Goal: Task Accomplishment & Management: Use online tool/utility

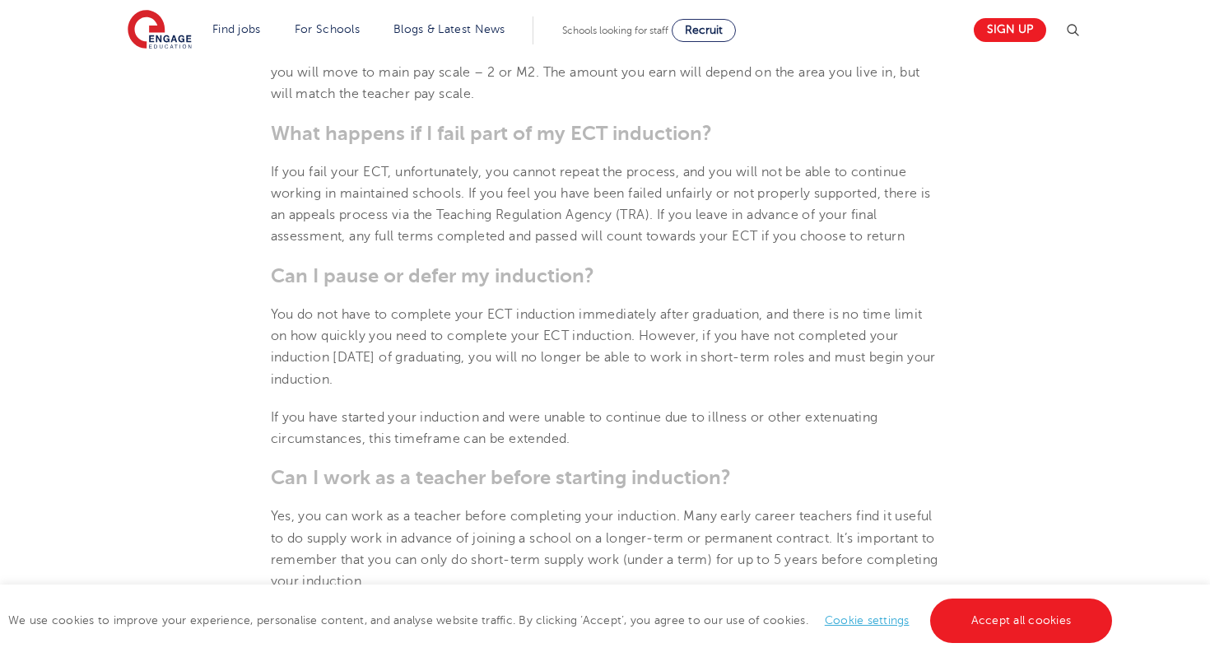
scroll to position [1795, 0]
click at [1003, 622] on link "Accept all cookies" at bounding box center [1021, 621] width 183 height 44
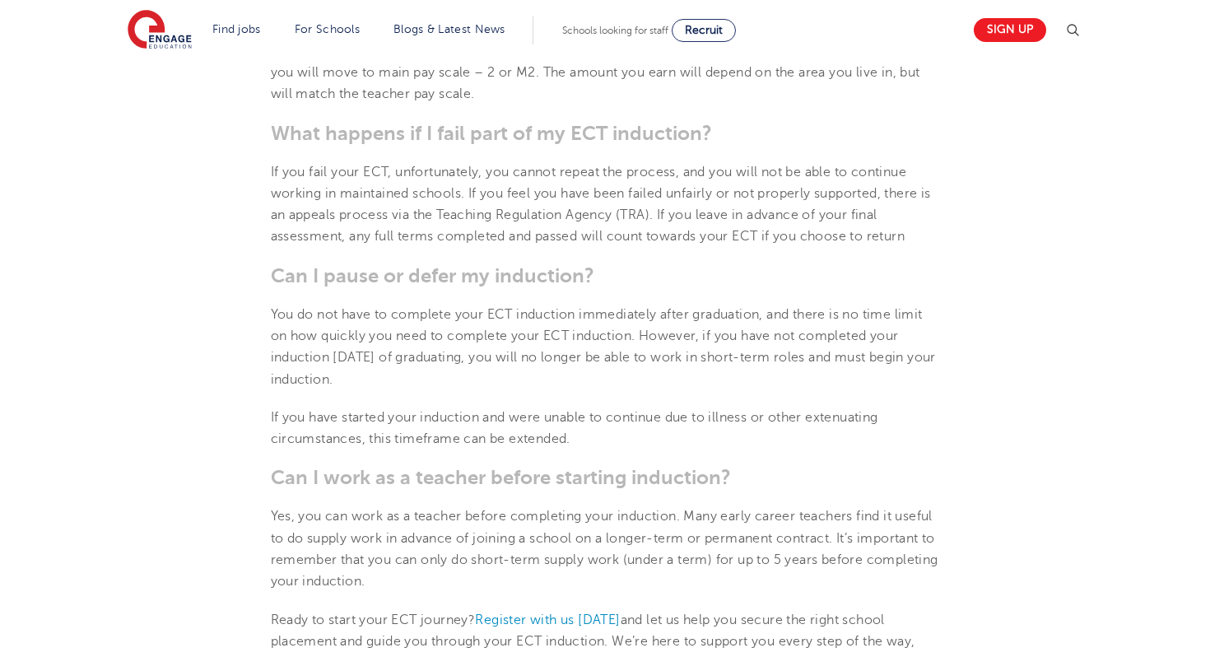
click at [696, 357] on span "You do not have to complete your ECT induction immediately after graduation, an…" at bounding box center [603, 347] width 665 height 80
click at [548, 219] on span "If you fail your ECT, unfortunately, you cannot repeat the process, and you wil…" at bounding box center [601, 205] width 660 height 80
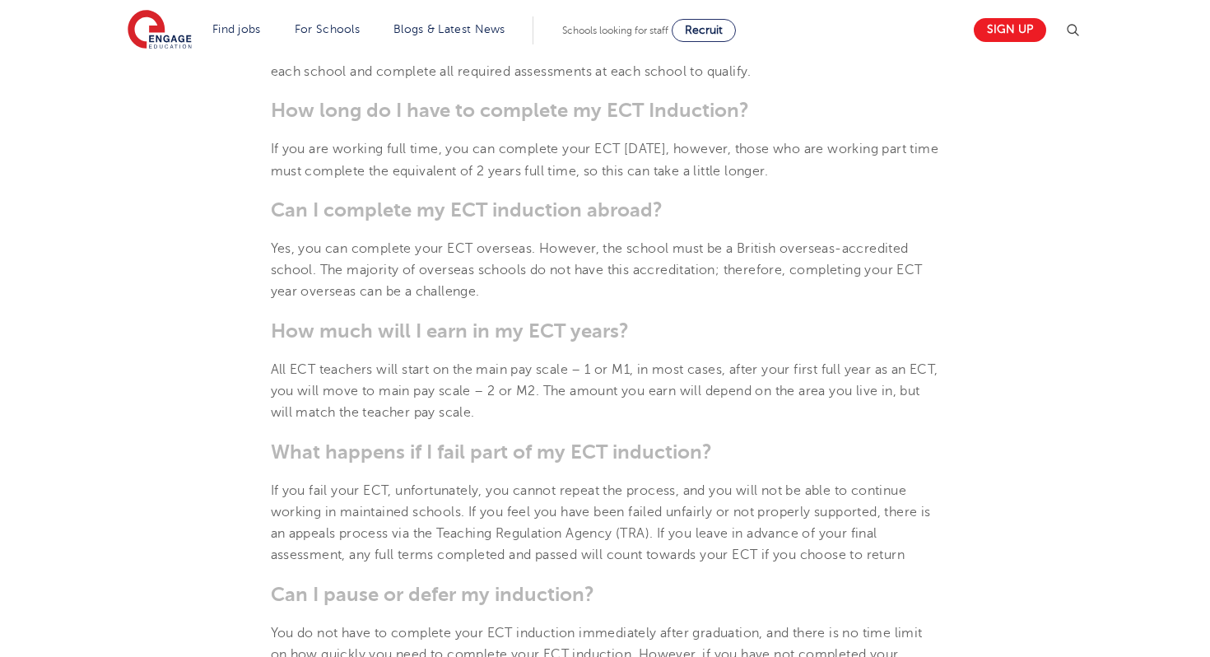
scroll to position [1731, 0]
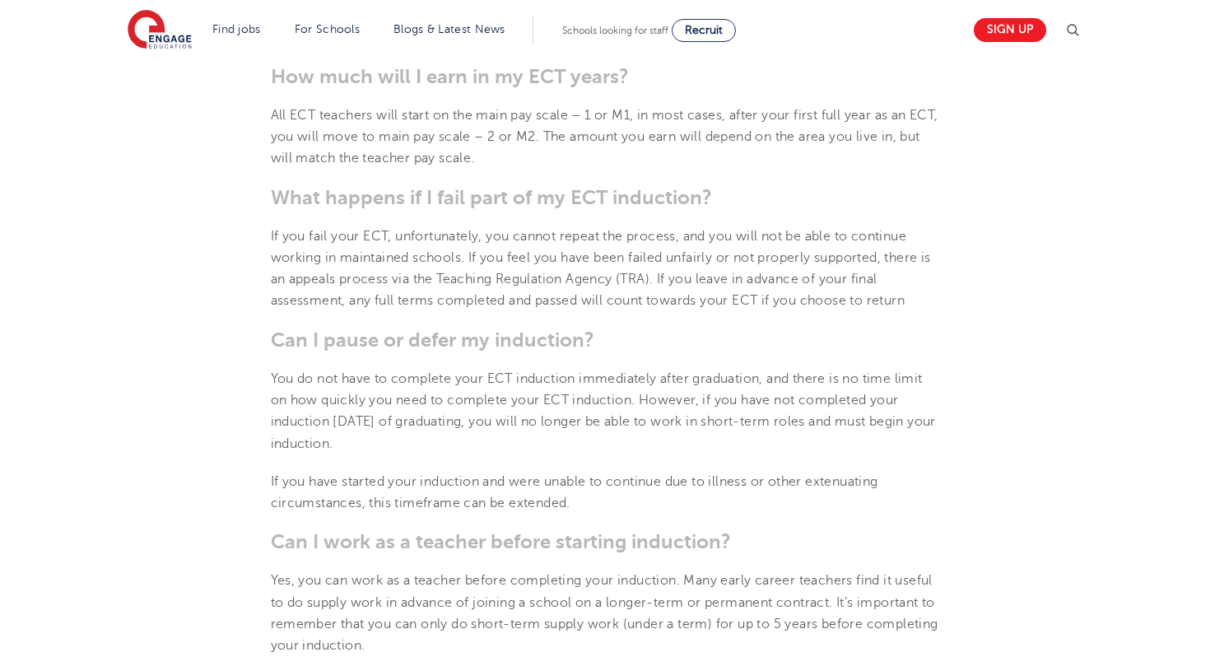
click at [430, 378] on span "You do not have to complete your ECT induction immediately after graduation, an…" at bounding box center [603, 411] width 665 height 80
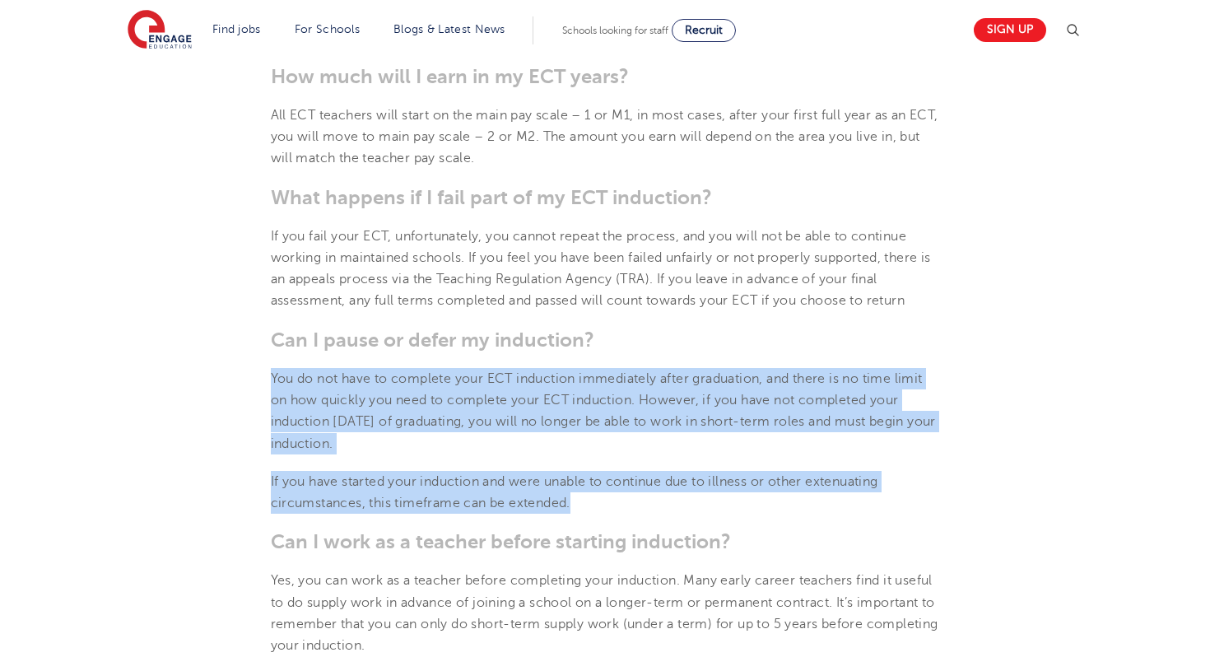
drag, startPoint x: 269, startPoint y: 375, endPoint x: 594, endPoint y: 511, distance: 352.7
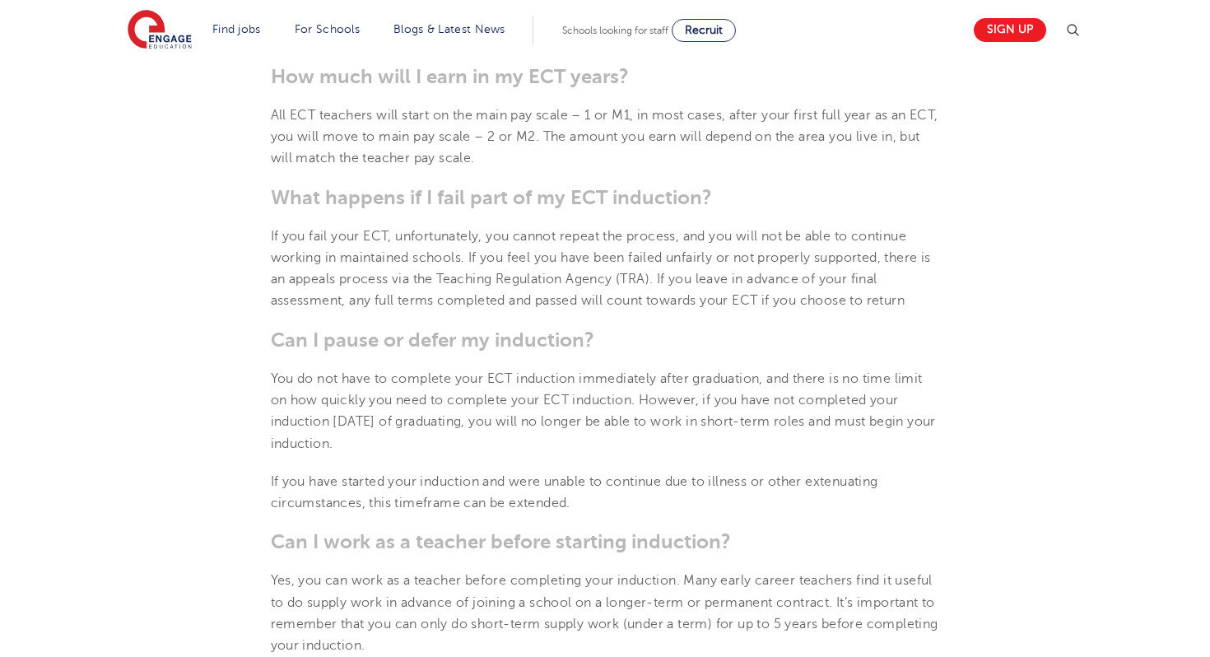
click at [628, 510] on p "If you have started your induction and were unable to continue due to illness o…" at bounding box center [605, 493] width 669 height 44
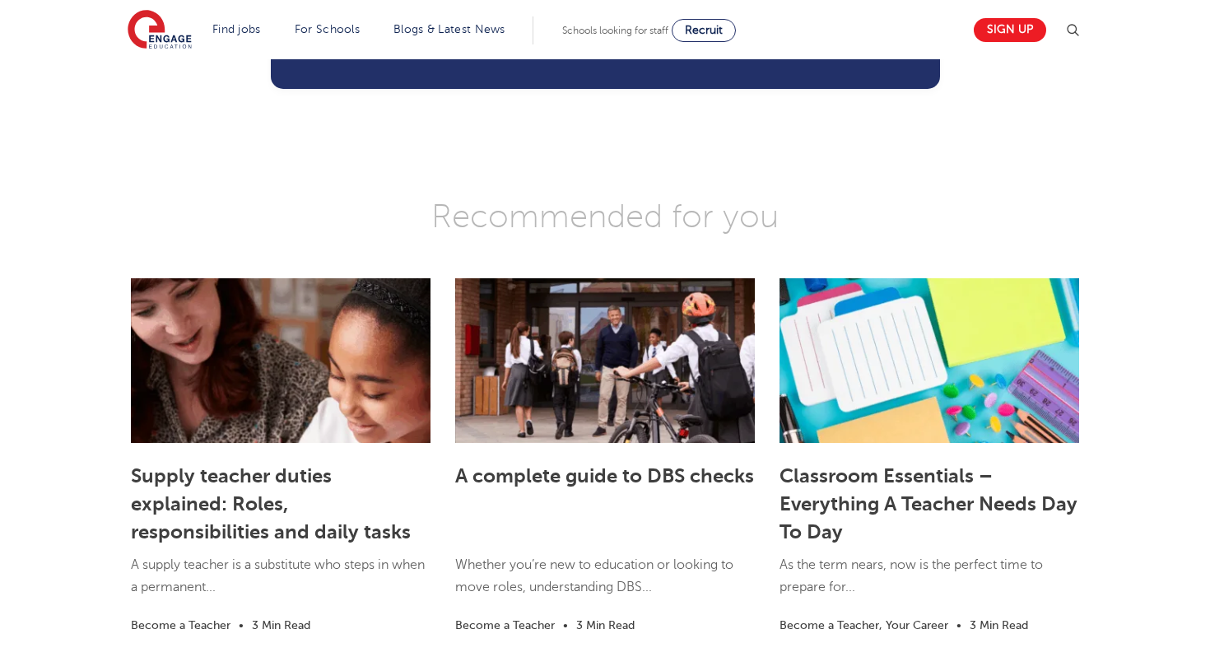
scroll to position [2915, 0]
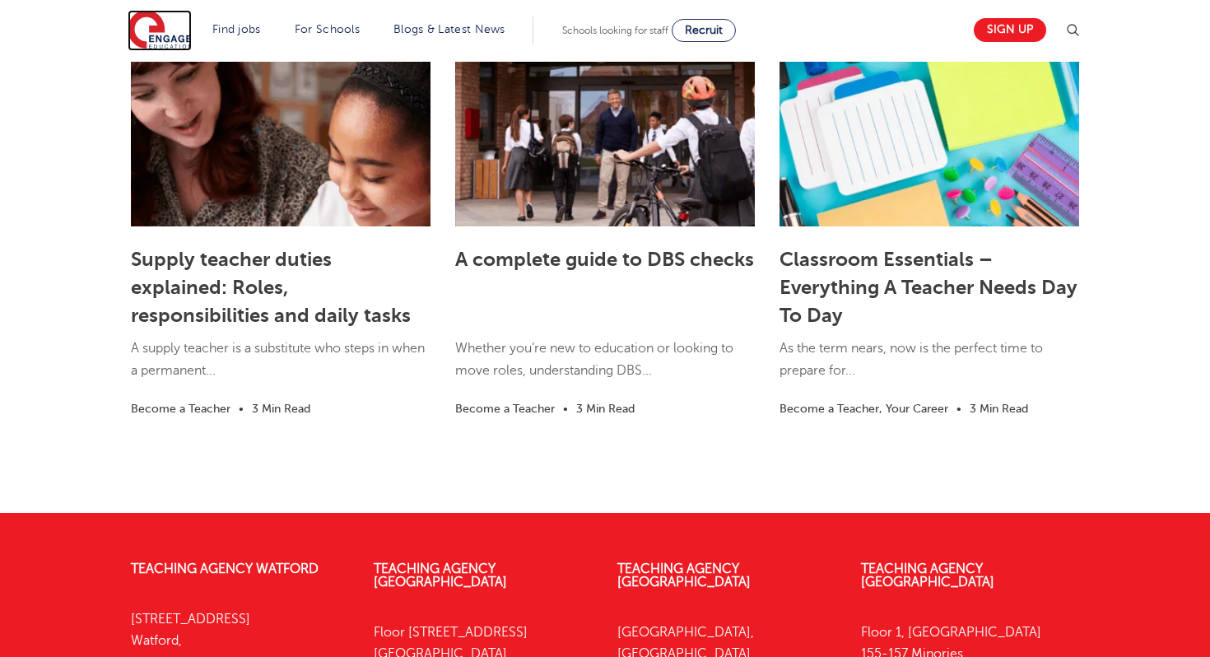
click at [141, 30] on img at bounding box center [160, 30] width 64 height 41
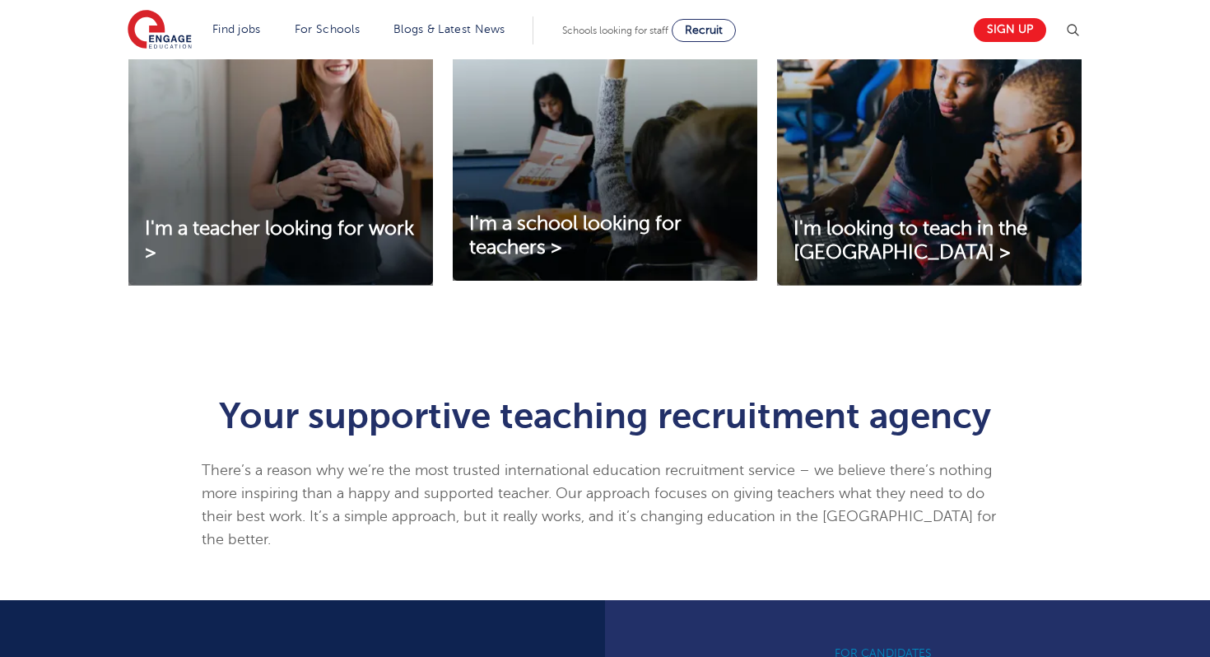
scroll to position [651, 0]
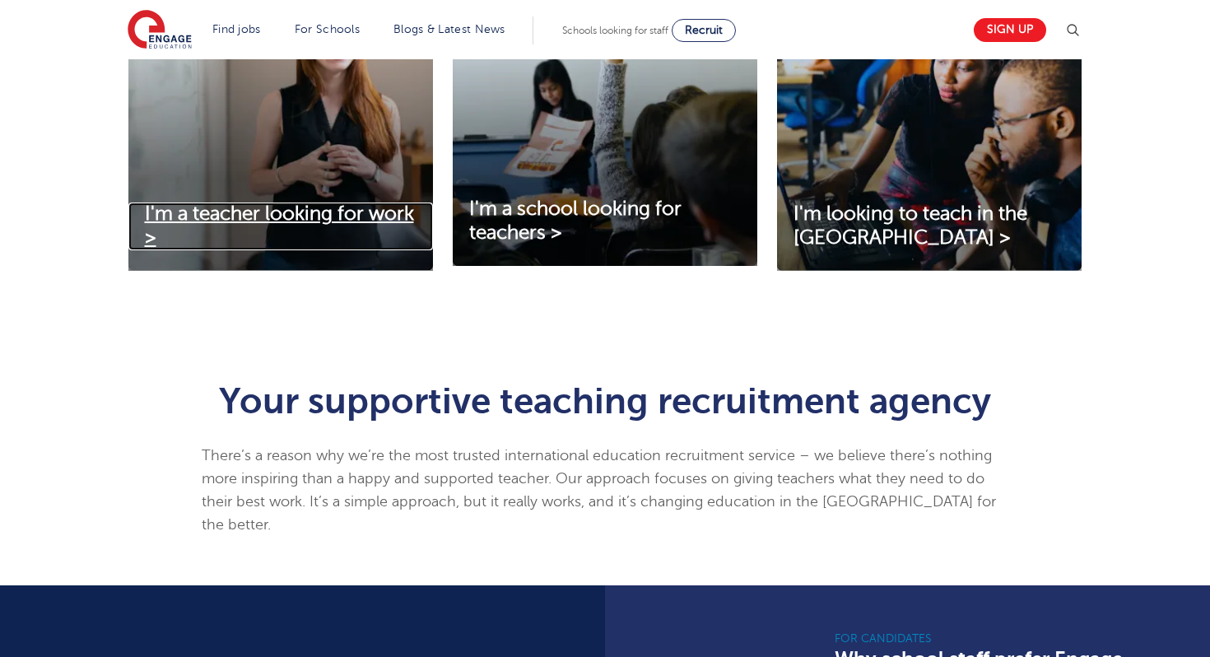
click at [318, 208] on span "I'm a teacher looking for work >" at bounding box center [279, 226] width 269 height 46
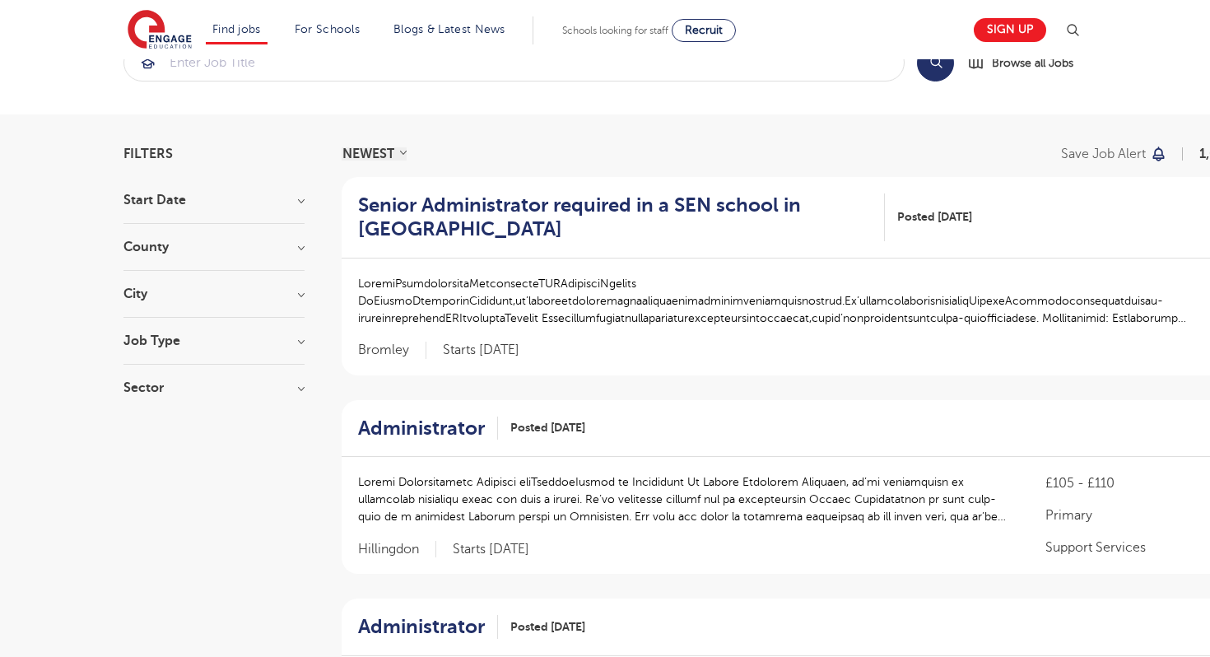
scroll to position [54, 0]
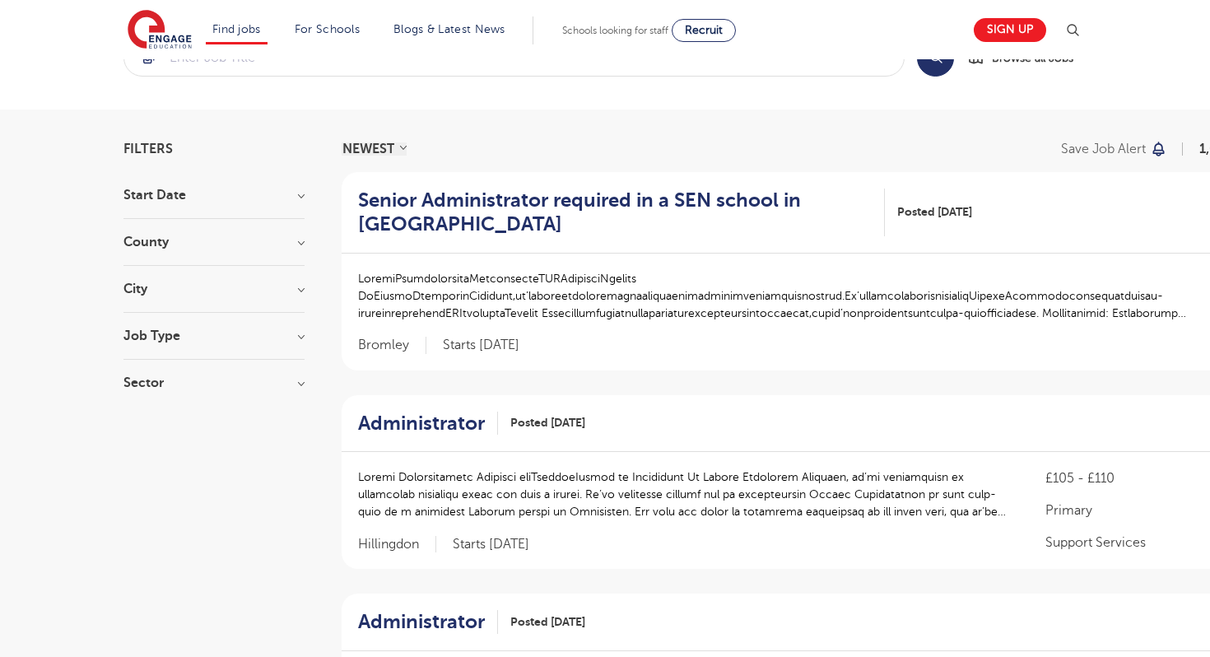
click at [280, 245] on h3 "County" at bounding box center [213, 241] width 181 height 13
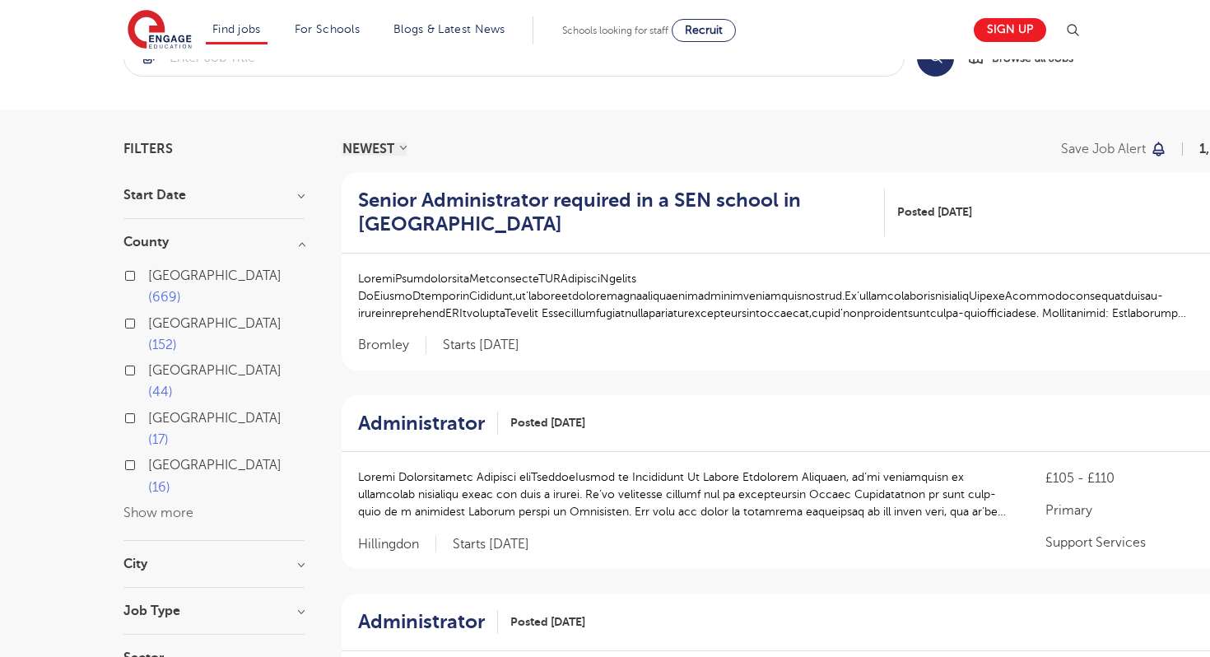
click at [155, 505] on button "Show more" at bounding box center [158, 512] width 70 height 15
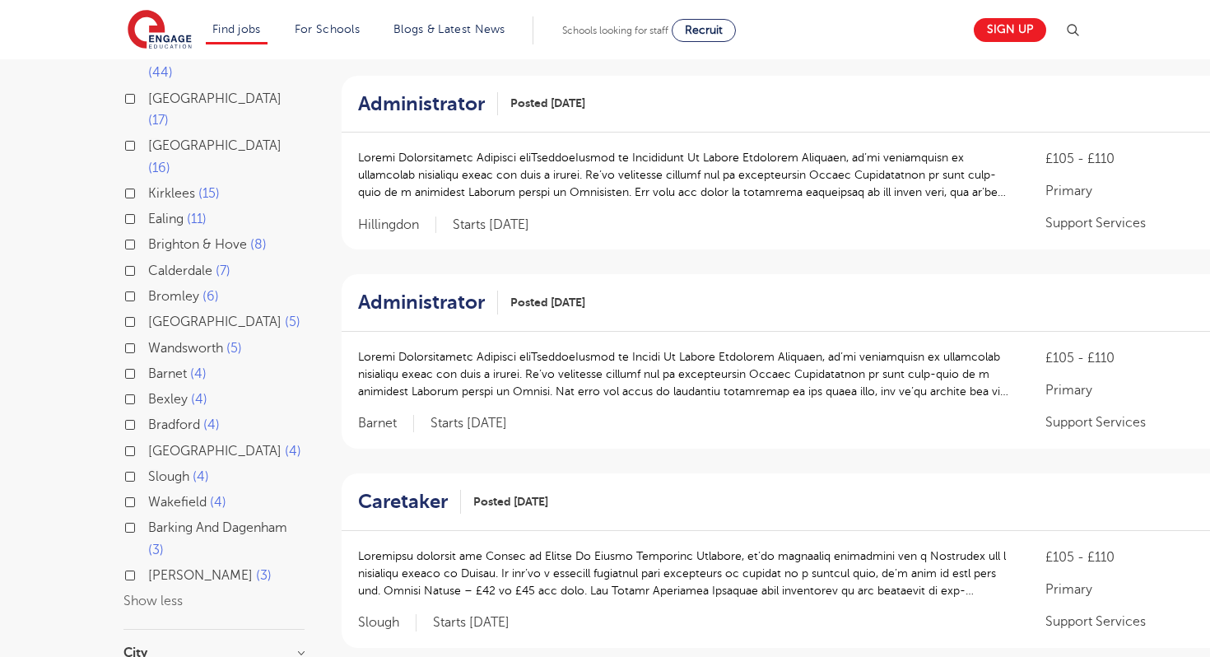
scroll to position [430, 0]
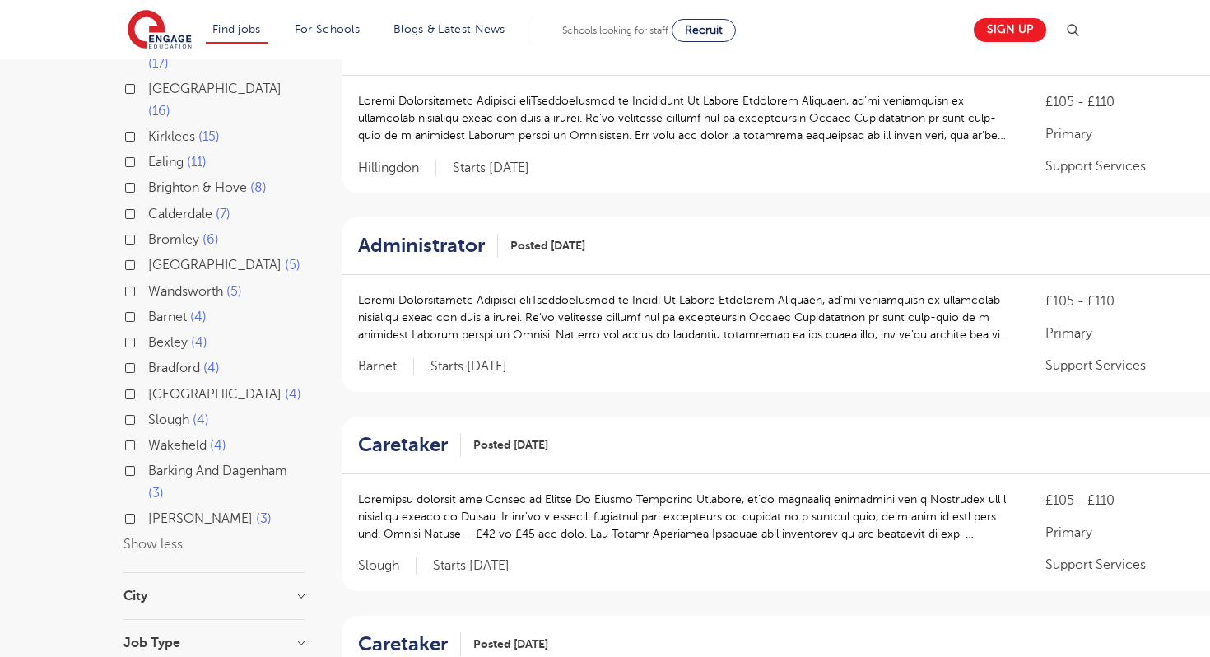
click at [608, 319] on p at bounding box center [685, 317] width 655 height 52
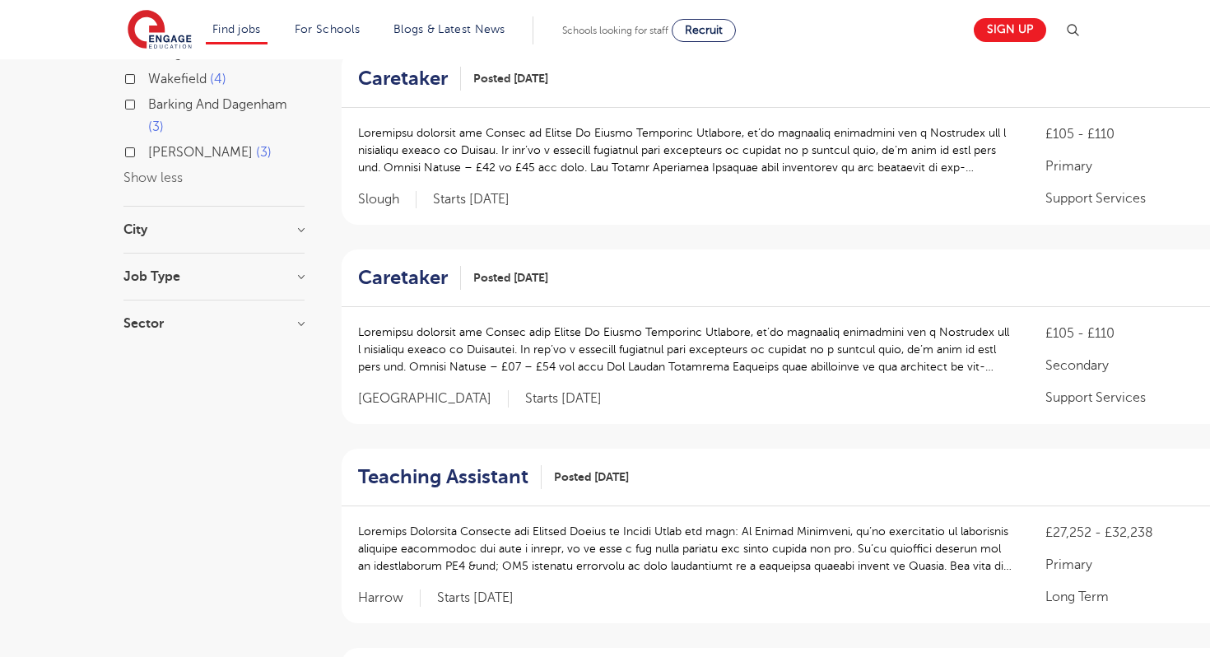
click at [187, 270] on h3 "Job Type" at bounding box center [213, 276] width 181 height 13
click at [178, 303] on span "Long Term" at bounding box center [179, 310] width 63 height 15
click at [159, 303] on input "Long Term 123" at bounding box center [153, 308] width 11 height 11
checkbox input "true"
